Goal: Task Accomplishment & Management: Complete application form

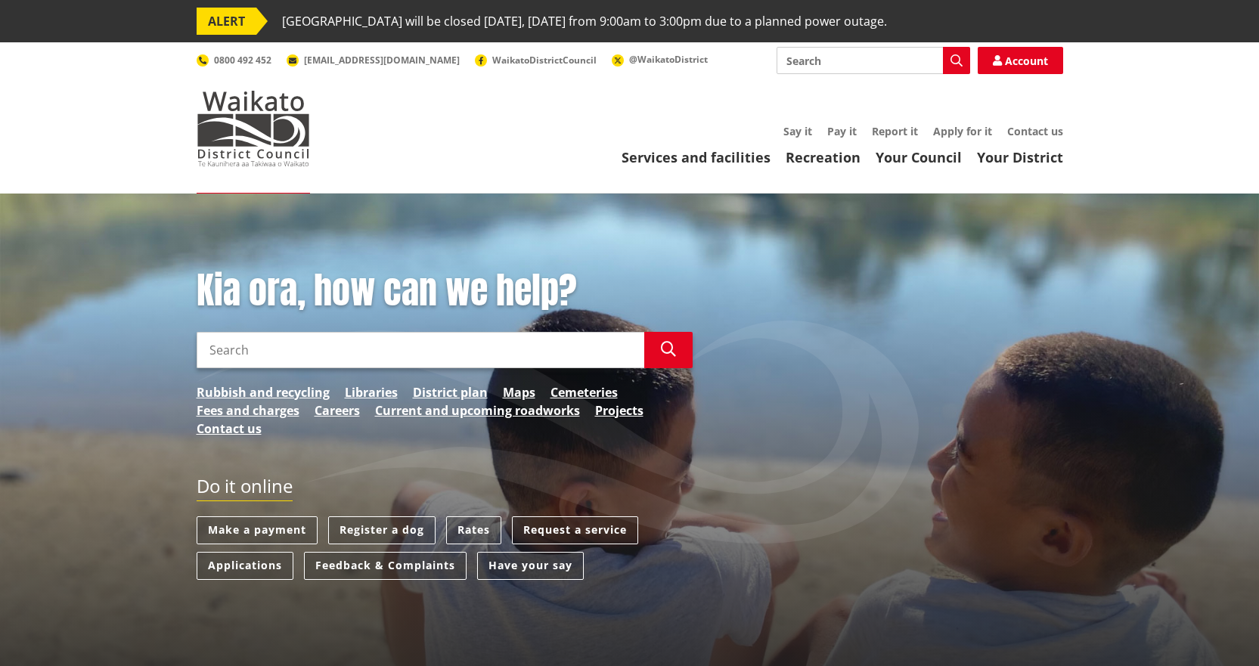
drag, startPoint x: 956, startPoint y: 131, endPoint x: 927, endPoint y: 135, distance: 29.0
click at [956, 131] on link "Apply for it" at bounding box center [962, 131] width 59 height 14
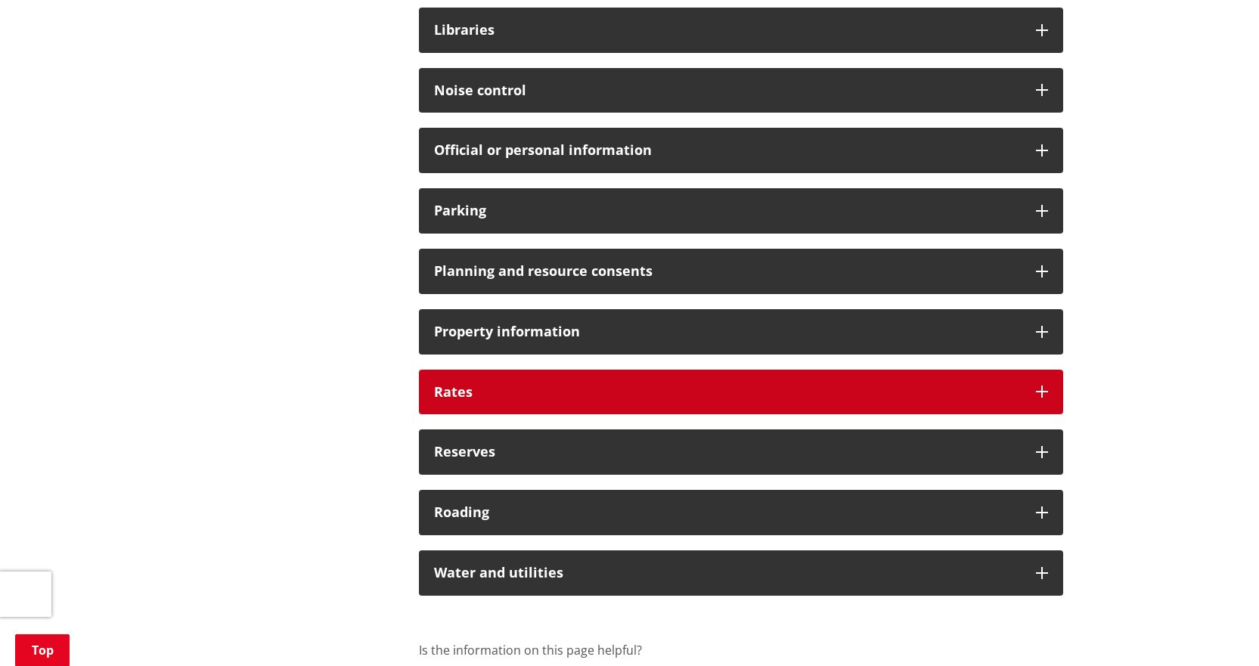
scroll to position [1286, 0]
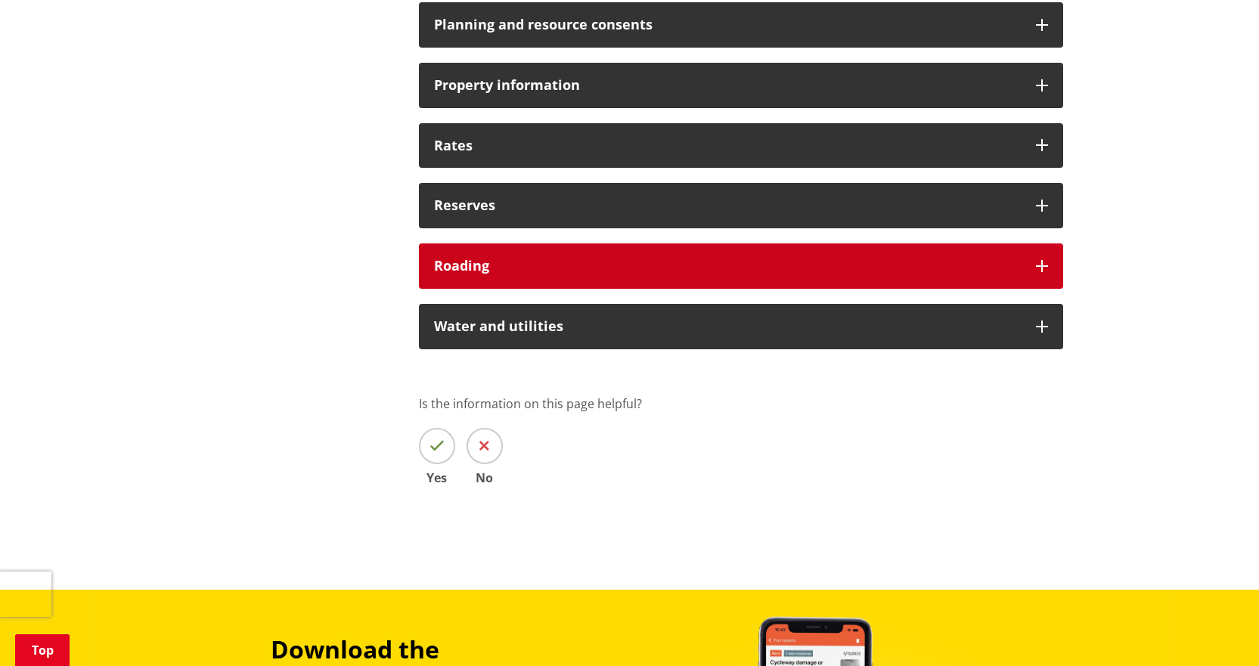
click at [855, 265] on h3 "Roading" at bounding box center [727, 266] width 587 height 15
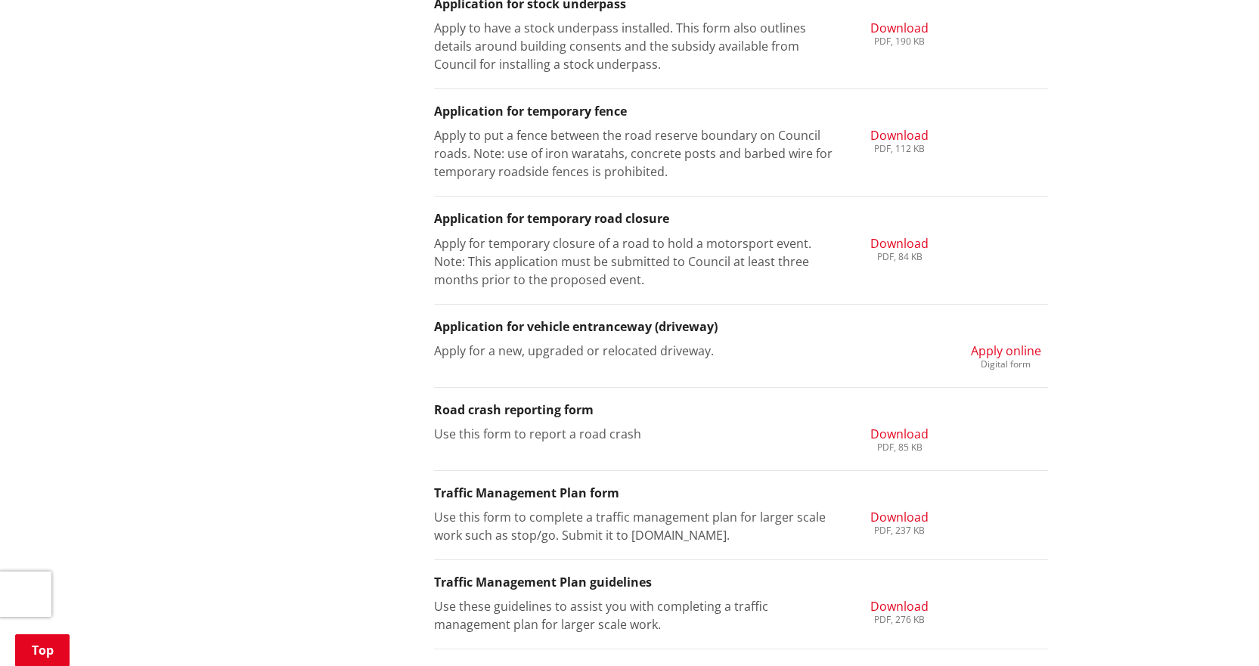
scroll to position [2193, 0]
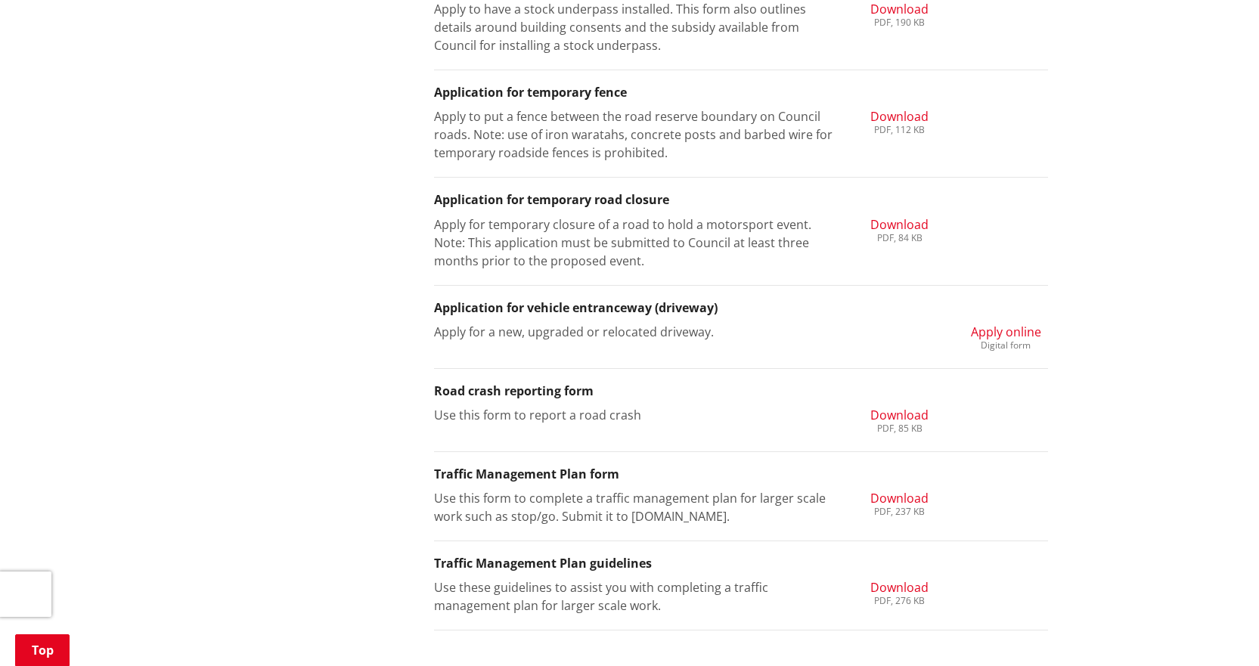
click at [1023, 329] on span "Apply online" at bounding box center [1006, 332] width 70 height 17
